Goal: Task Accomplishment & Management: Use online tool/utility

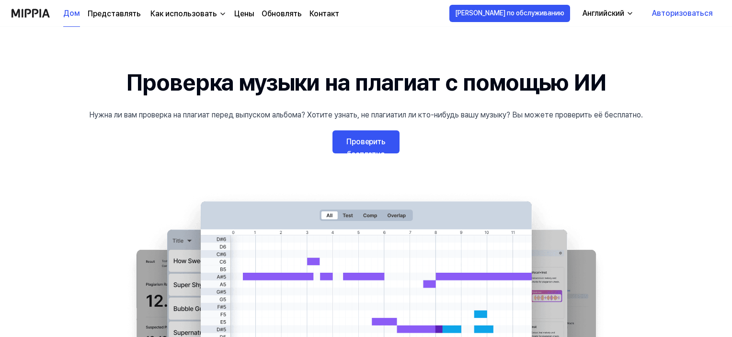
click at [365, 141] on font "Проверить бесплатно" at bounding box center [365, 148] width 39 height 22
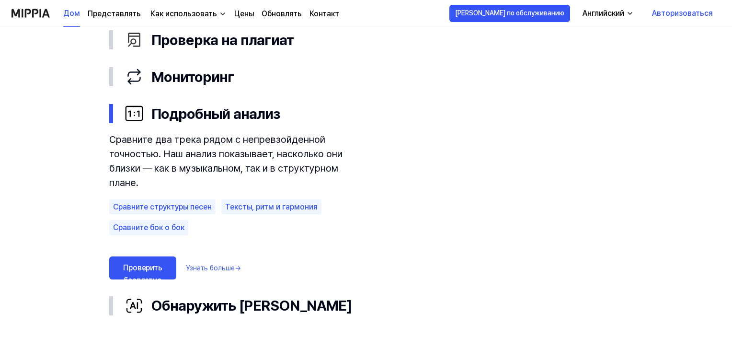
scroll to position [527, 0]
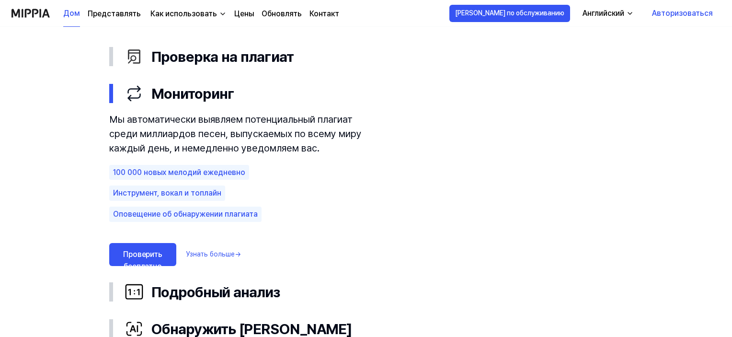
click at [137, 250] on font "Проверить бесплатно" at bounding box center [142, 261] width 39 height 22
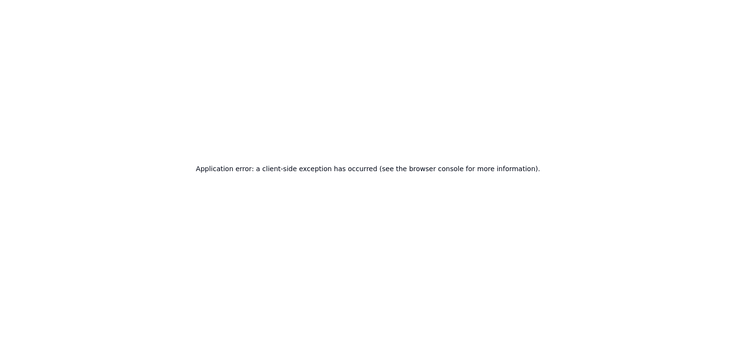
click at [251, 163] on h2 "Application error: a client-side exception has occurred (see the browser consol…" at bounding box center [368, 168] width 344 height 13
click at [228, 159] on div "Application error: a client-side exception has occurred (see the browser consol…" at bounding box center [368, 168] width 736 height 337
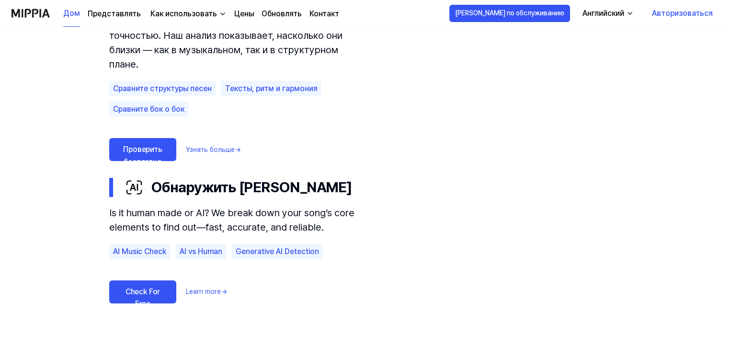
scroll to position [670, 0]
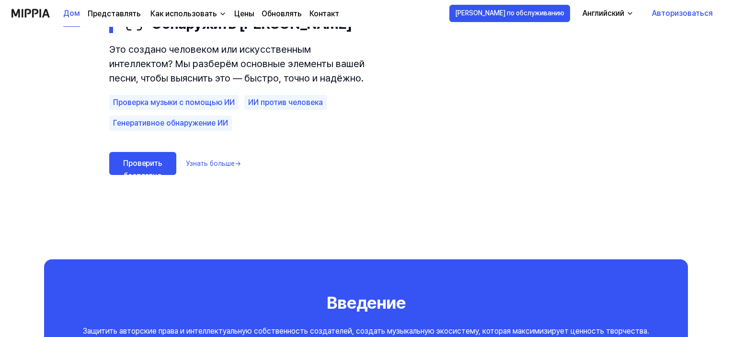
click at [224, 162] on font "Узнать больше" at bounding box center [210, 163] width 49 height 8
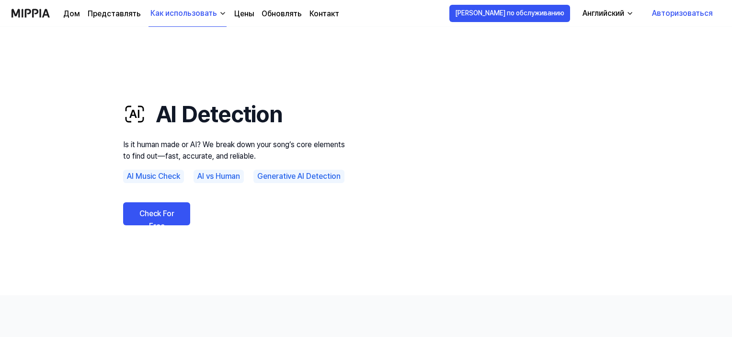
click at [146, 220] on link "Check For Free" at bounding box center [156, 213] width 67 height 23
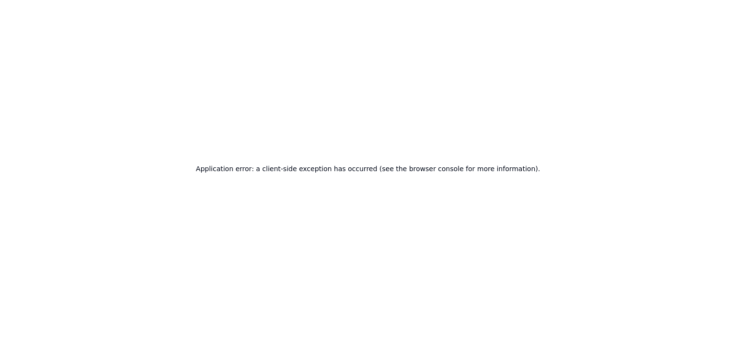
click at [246, 164] on h2 "Application error: a client-side exception has occurred (see the browser consol…" at bounding box center [368, 168] width 344 height 13
